Goal: Task Accomplishment & Management: Manage account settings

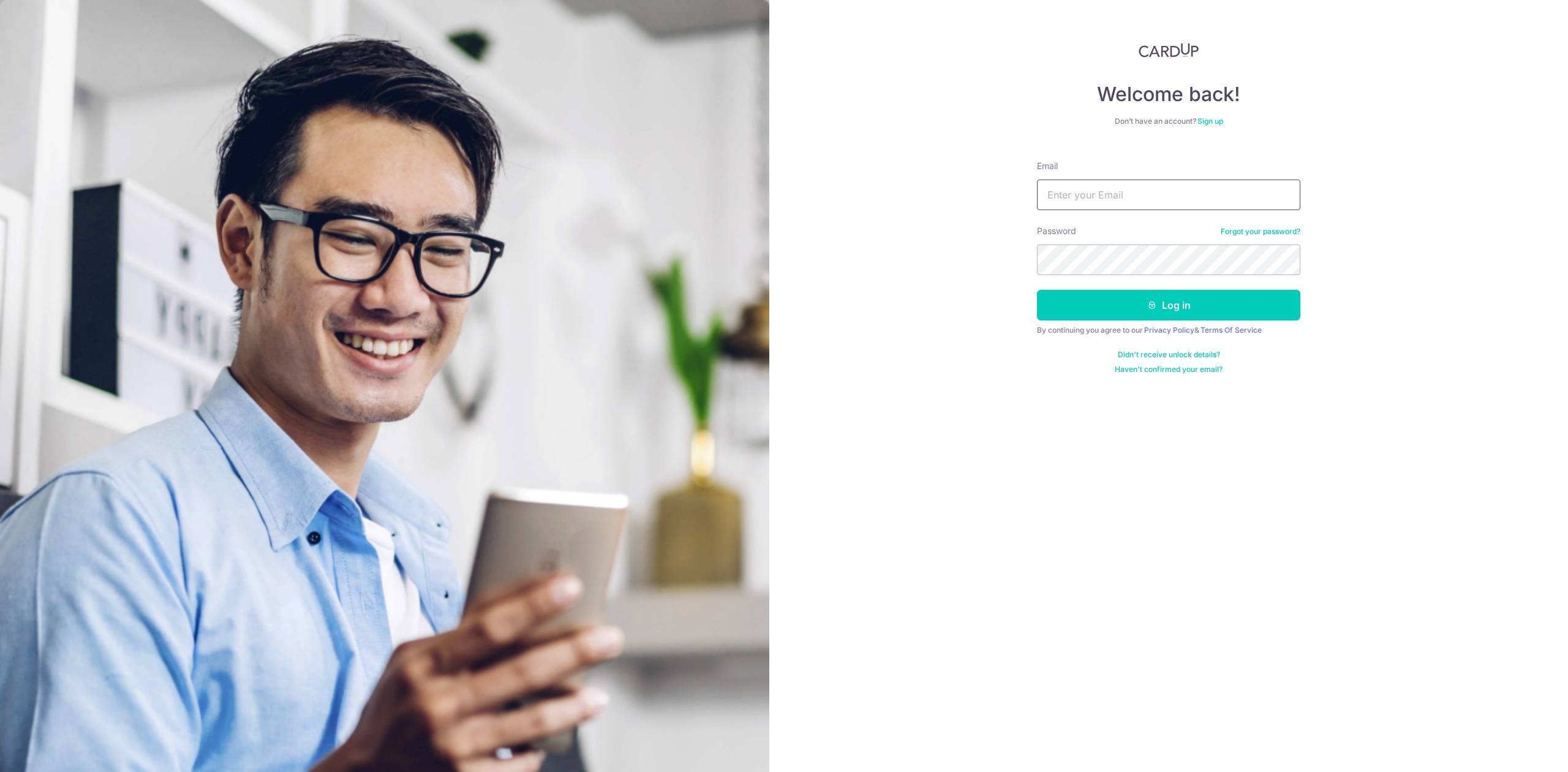
type input "[PERSON_NAME][EMAIL_ADDRESS][DOMAIN_NAME]"
click at [1067, 310] on button "Log in" at bounding box center [1169, 305] width 263 height 30
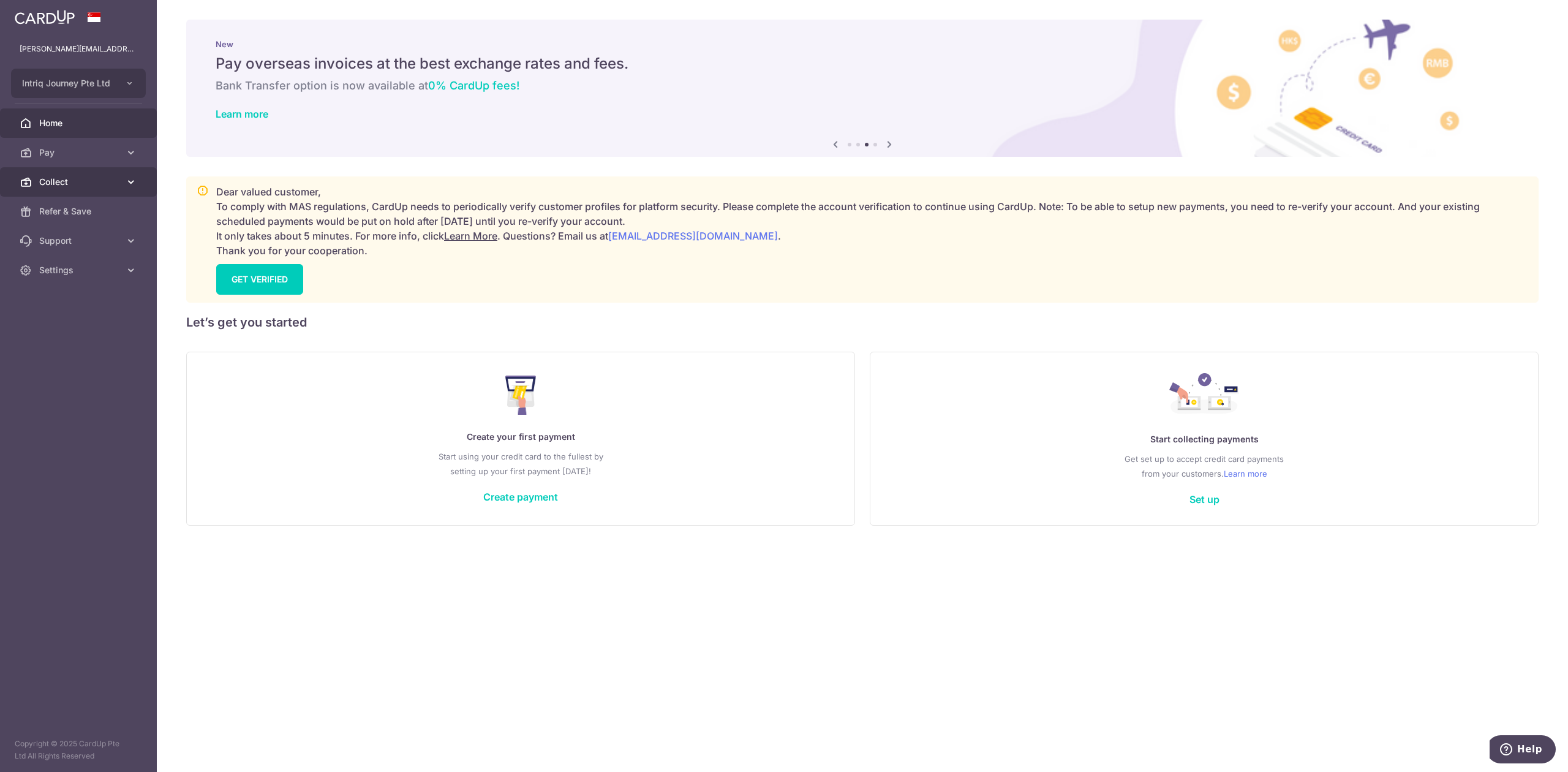
click at [42, 172] on link "Collect" at bounding box center [78, 183] width 157 height 30
click at [43, 187] on span "Collect" at bounding box center [80, 182] width 81 height 12
click at [43, 199] on link "Dashboard" at bounding box center [78, 212] width 157 height 30
click at [54, 182] on span "Collect" at bounding box center [80, 182] width 81 height 12
click at [56, 209] on span "Dashboard" at bounding box center [80, 212] width 81 height 12
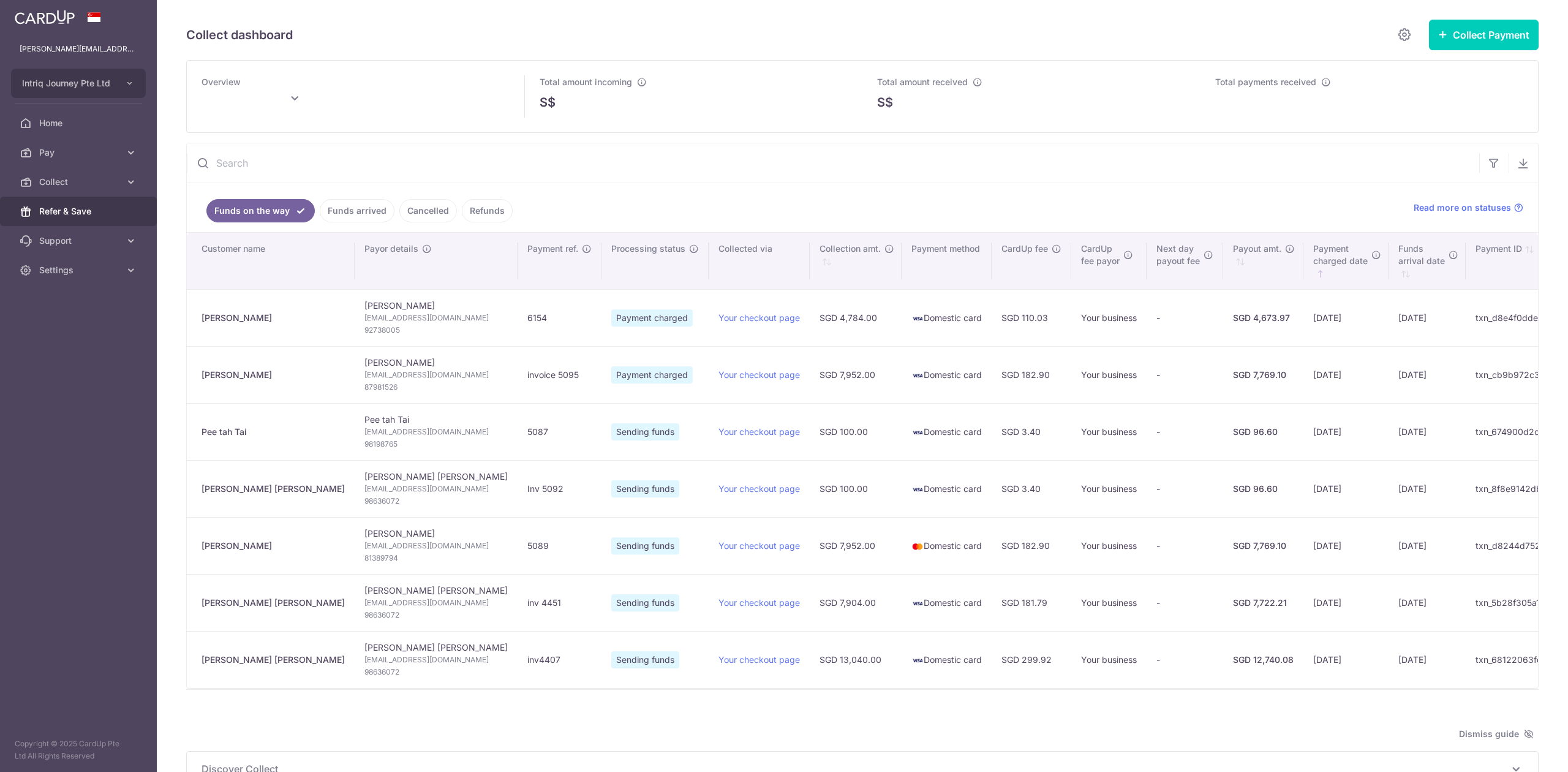
click at [62, 212] on span "Refer & Save" at bounding box center [80, 212] width 81 height 12
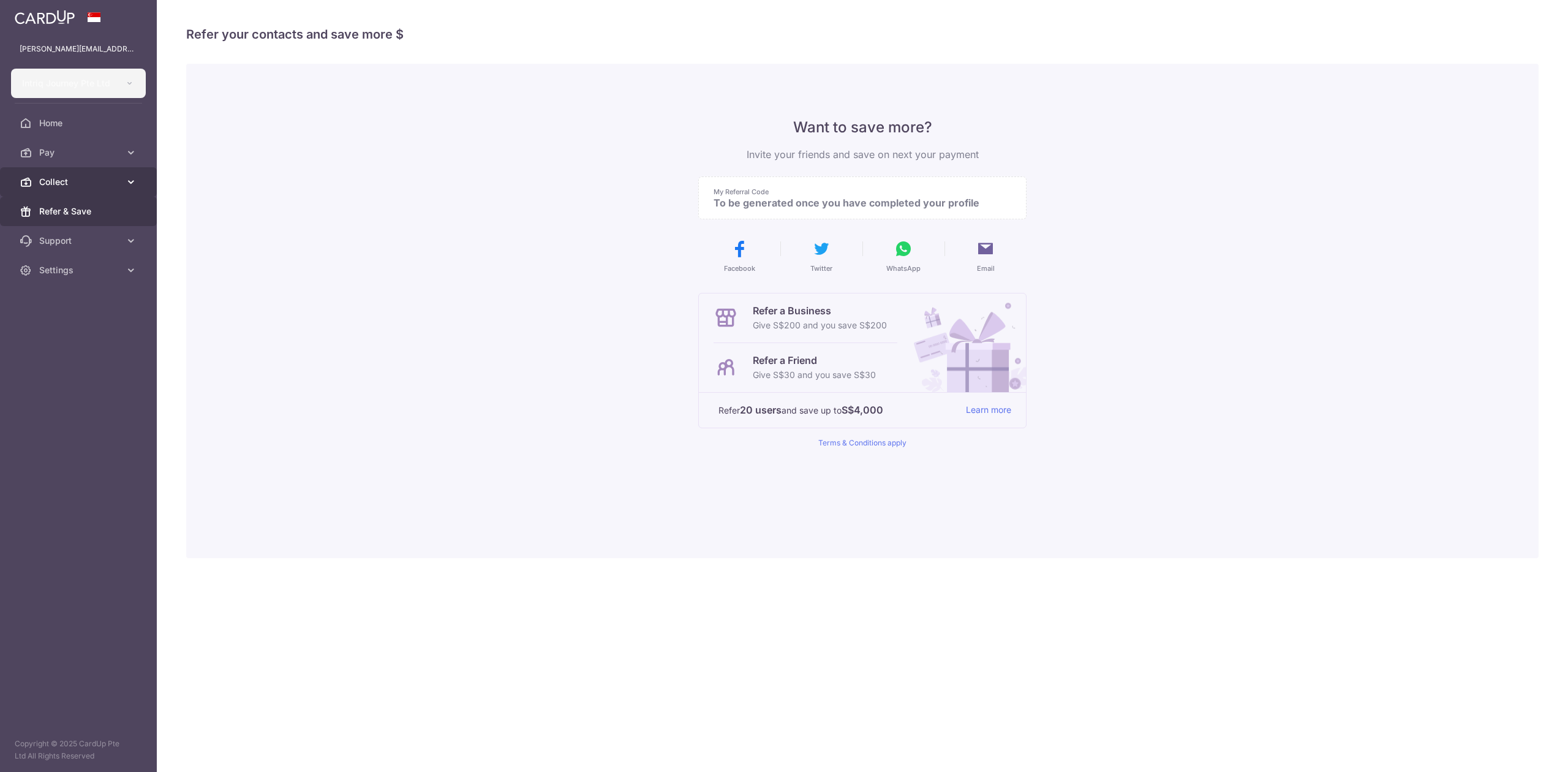
click at [60, 180] on span "Collect" at bounding box center [80, 182] width 81 height 12
click at [60, 207] on span "Dashboard" at bounding box center [80, 212] width 81 height 12
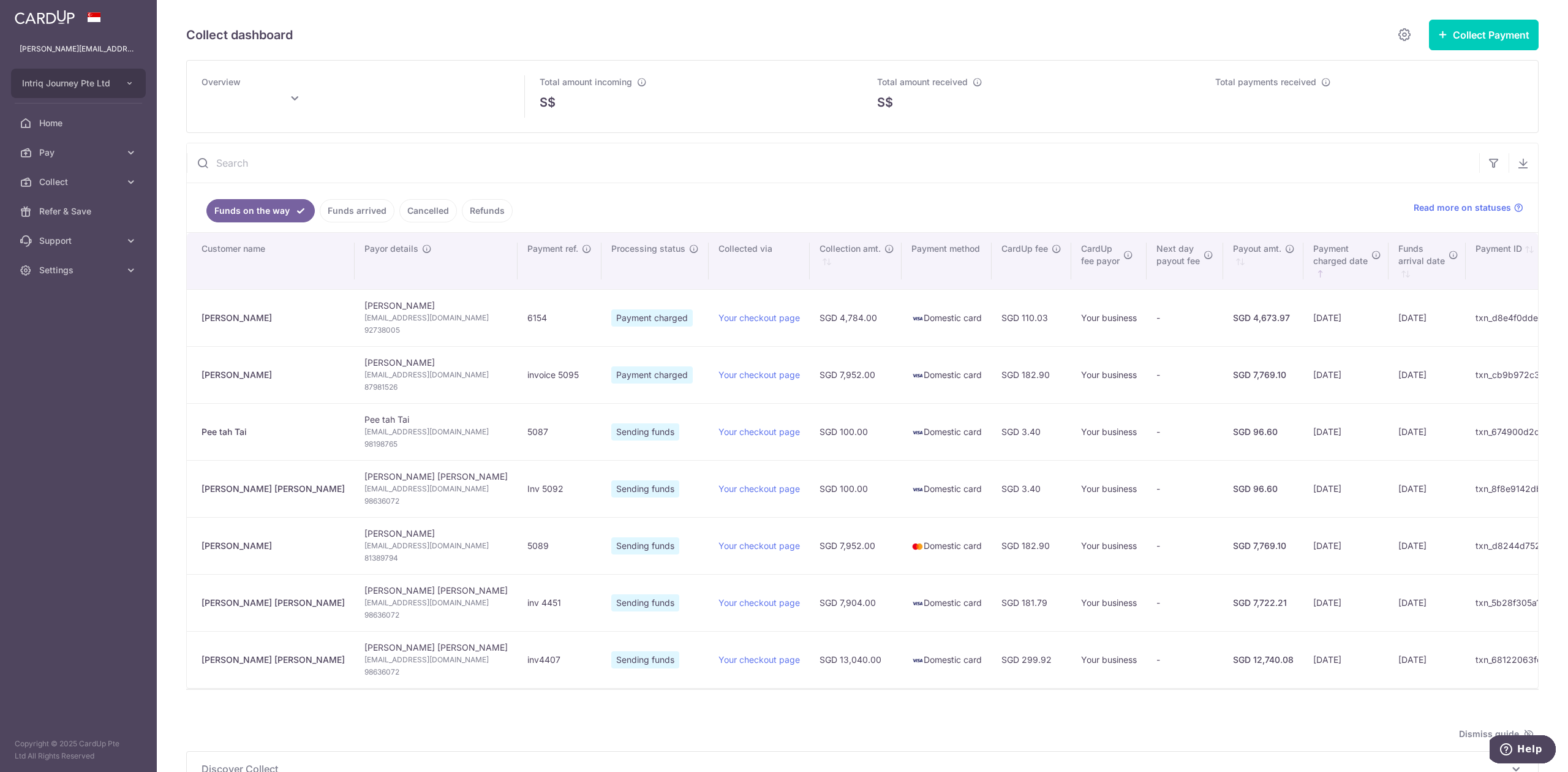
type input "[DATE]"
